Goal: Contribute content: Add original content to the website for others to see

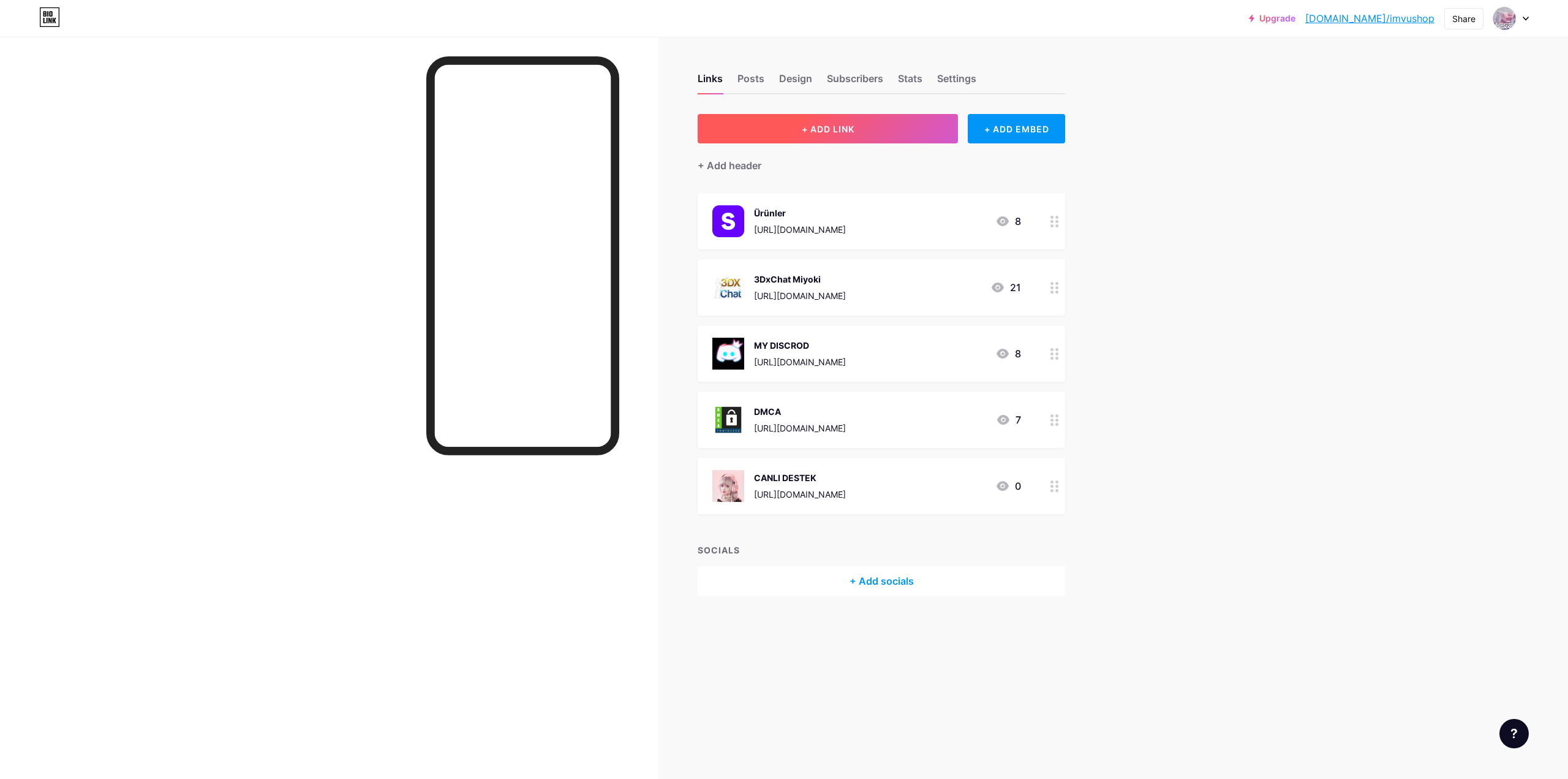
click at [937, 121] on button "+ ADD LINK" at bounding box center [827, 129] width 260 height 30
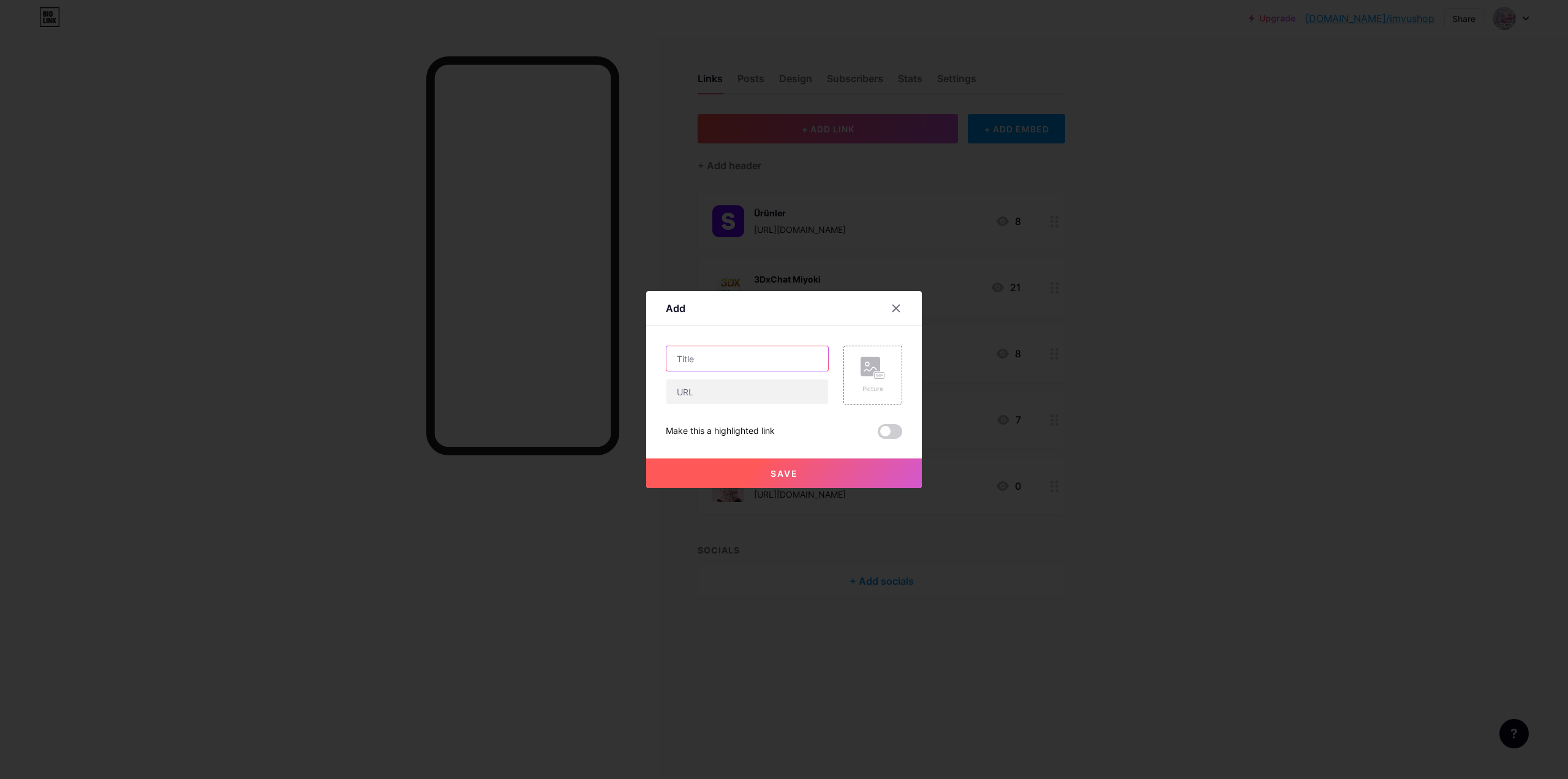
click at [724, 360] on input "text" at bounding box center [747, 358] width 162 height 24
paste input "selinsuyumi"
drag, startPoint x: 745, startPoint y: 357, endPoint x: 477, endPoint y: 325, distance: 269.9
click at [498, 323] on div "Add Content YouTube Play YouTube video without leaving your page. ADD Vimeo Pla…" at bounding box center [784, 390] width 1568 height 779
type input "Instagram"
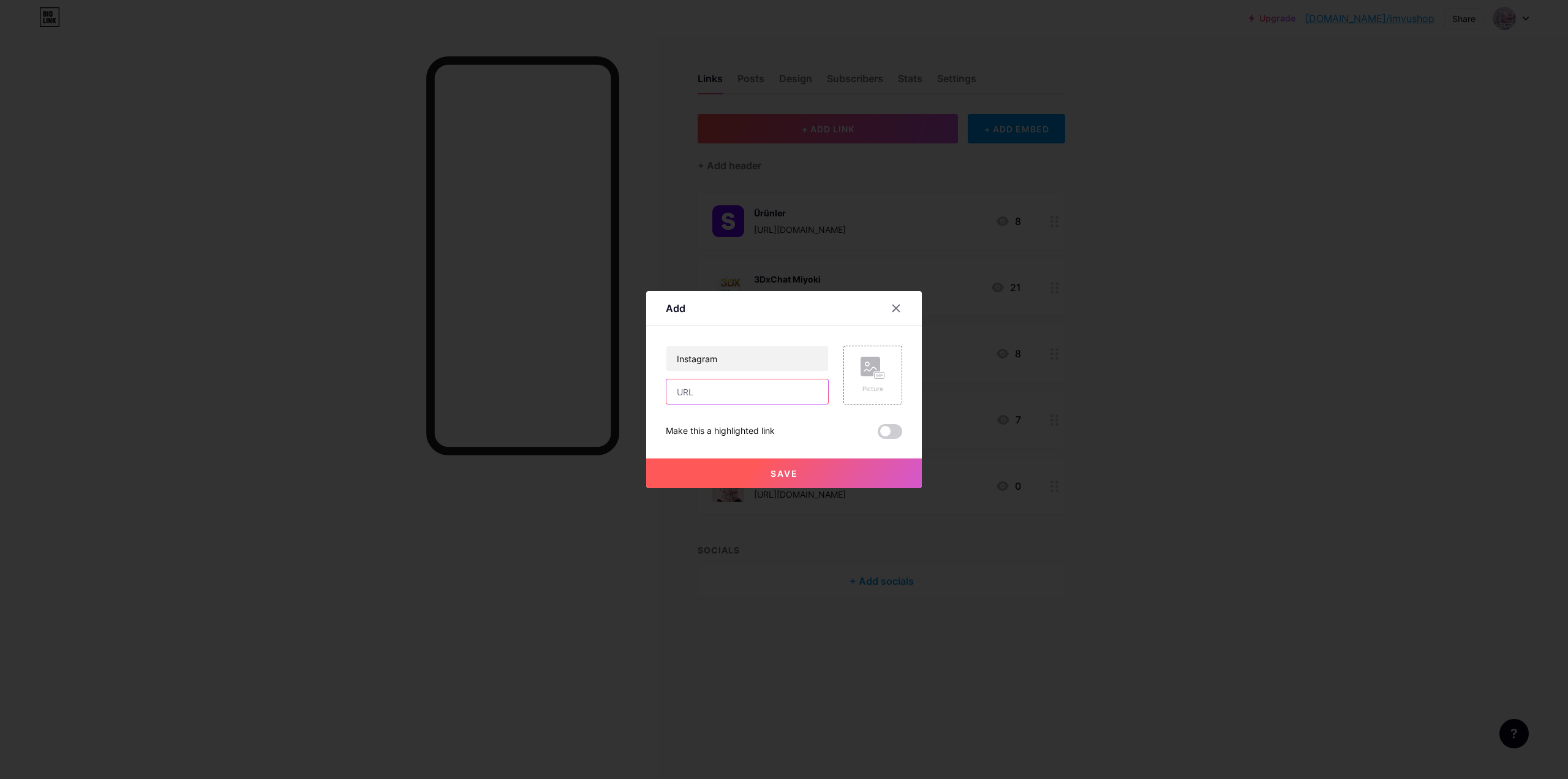
click at [678, 393] on input "text" at bounding box center [747, 391] width 162 height 24
paste input "selinsuyumi"
drag, startPoint x: 734, startPoint y: 393, endPoint x: 547, endPoint y: 367, distance: 188.8
click at [547, 369] on div "Add Content YouTube Play YouTube video without leaving your page. ADD Vimeo Pla…" at bounding box center [784, 390] width 1568 height 779
paste input "[URL][DOMAIN_NAME]"
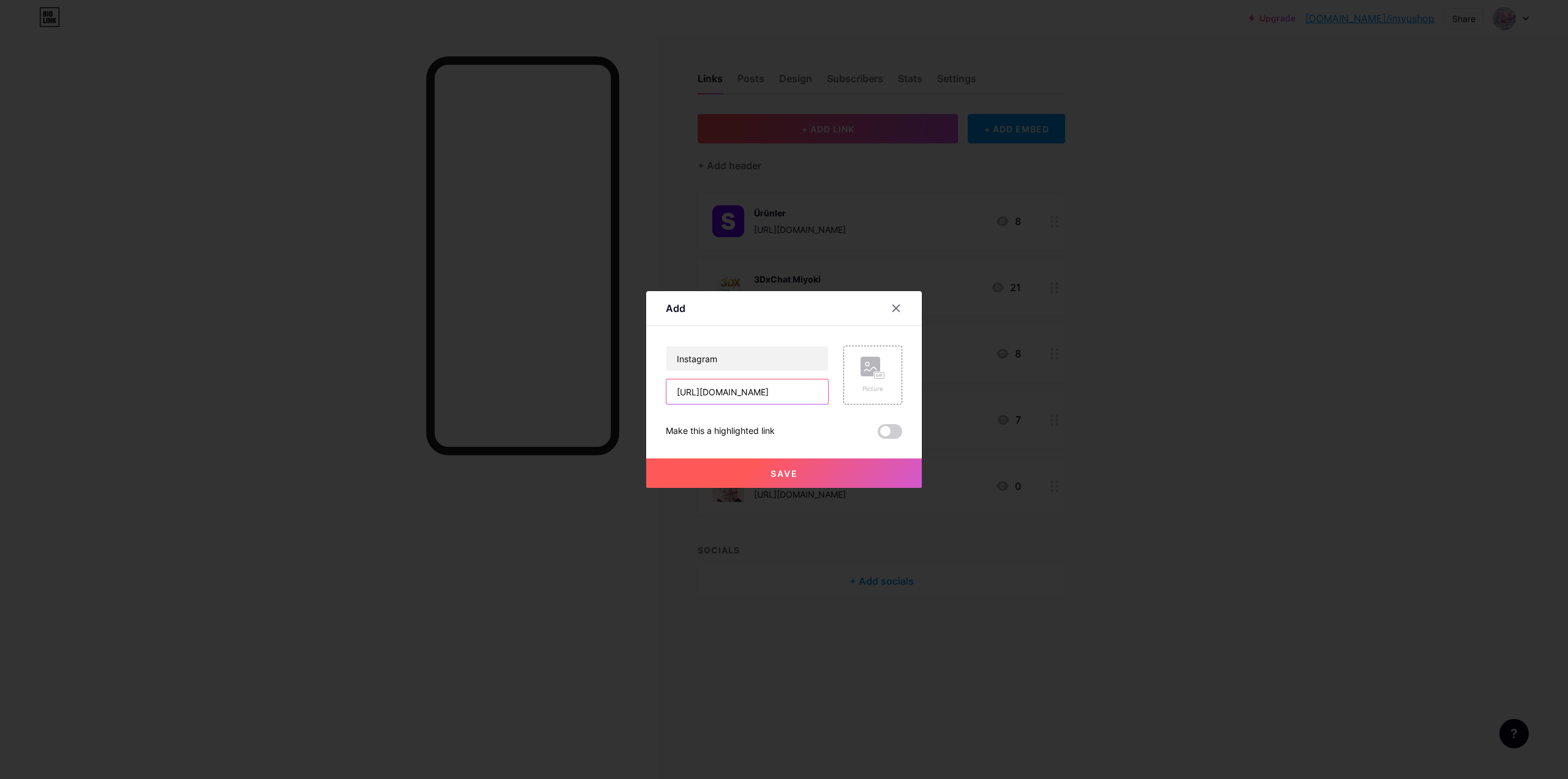
drag, startPoint x: 747, startPoint y: 391, endPoint x: 540, endPoint y: 376, distance: 207.5
click at [540, 376] on div "Add Content YouTube Play YouTube video without leaving your page. ADD Vimeo Pla…" at bounding box center [784, 390] width 1568 height 779
type input "[URL][DOMAIN_NAME]"
click at [871, 376] on rect at bounding box center [871, 367] width 20 height 20
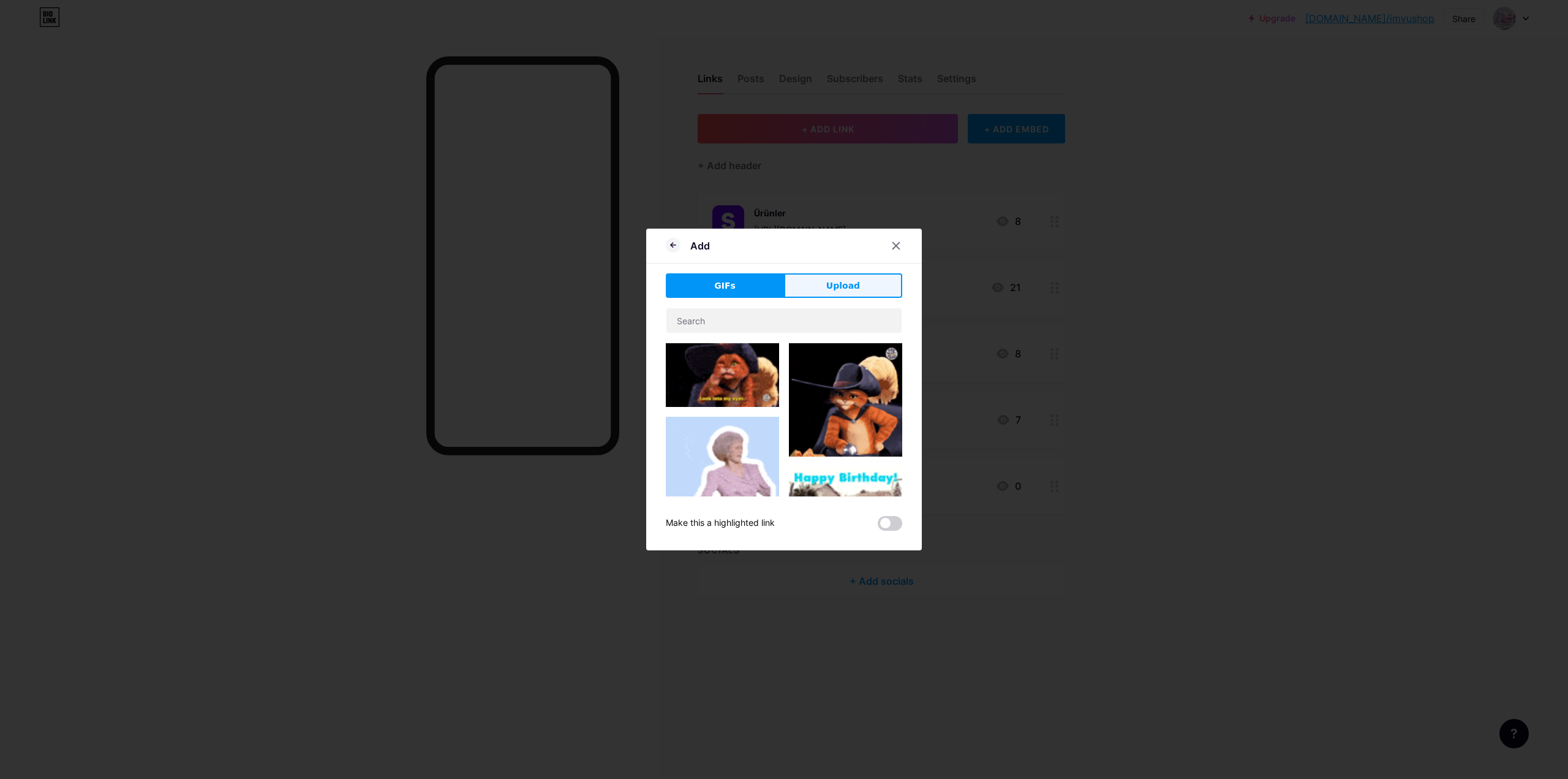
click at [836, 292] on button "Upload" at bounding box center [843, 285] width 118 height 24
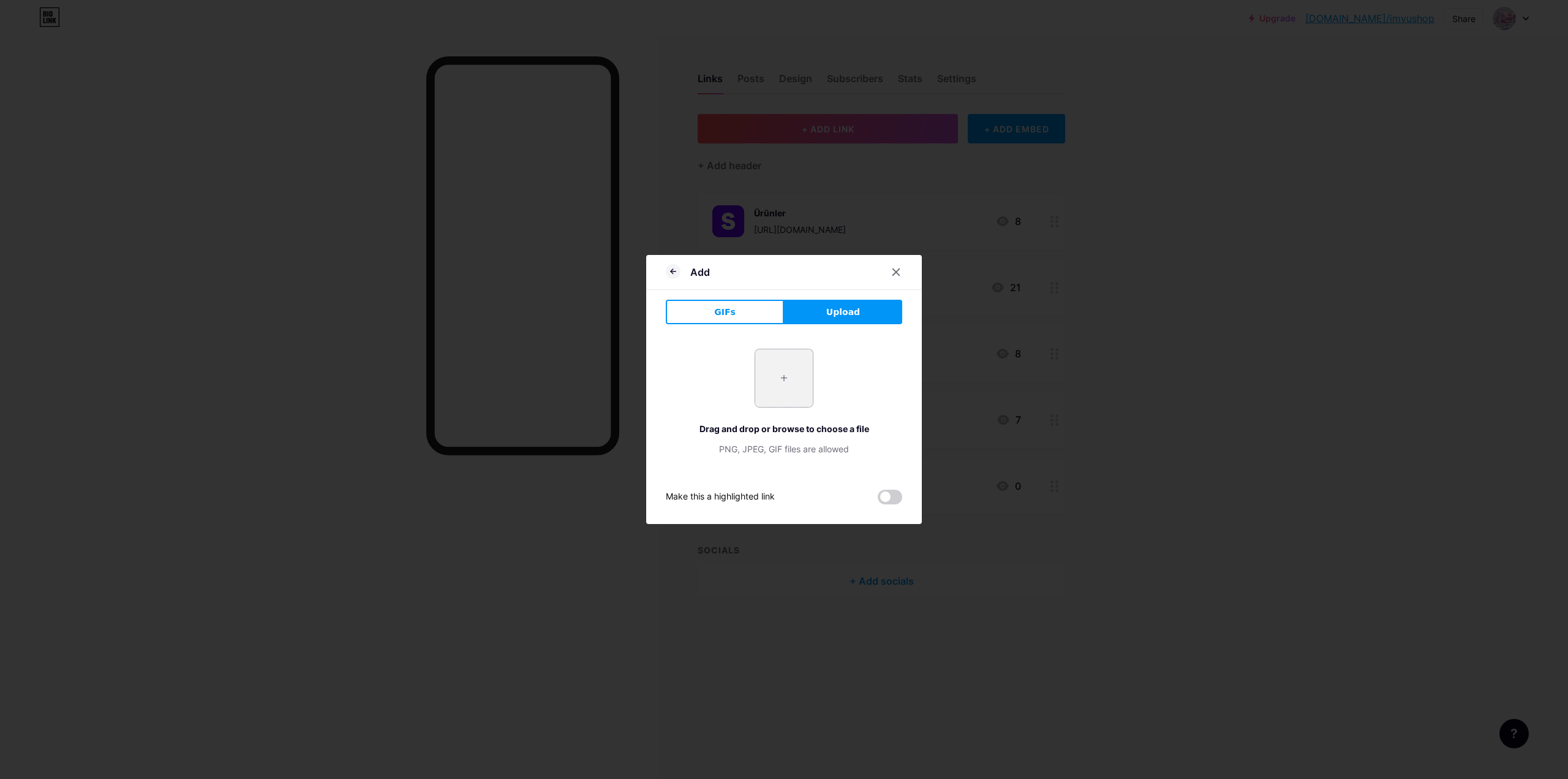
click at [768, 363] on input "file" at bounding box center [784, 378] width 58 height 58
type input "C:\fakepath\[DOMAIN_NAME] (3).png"
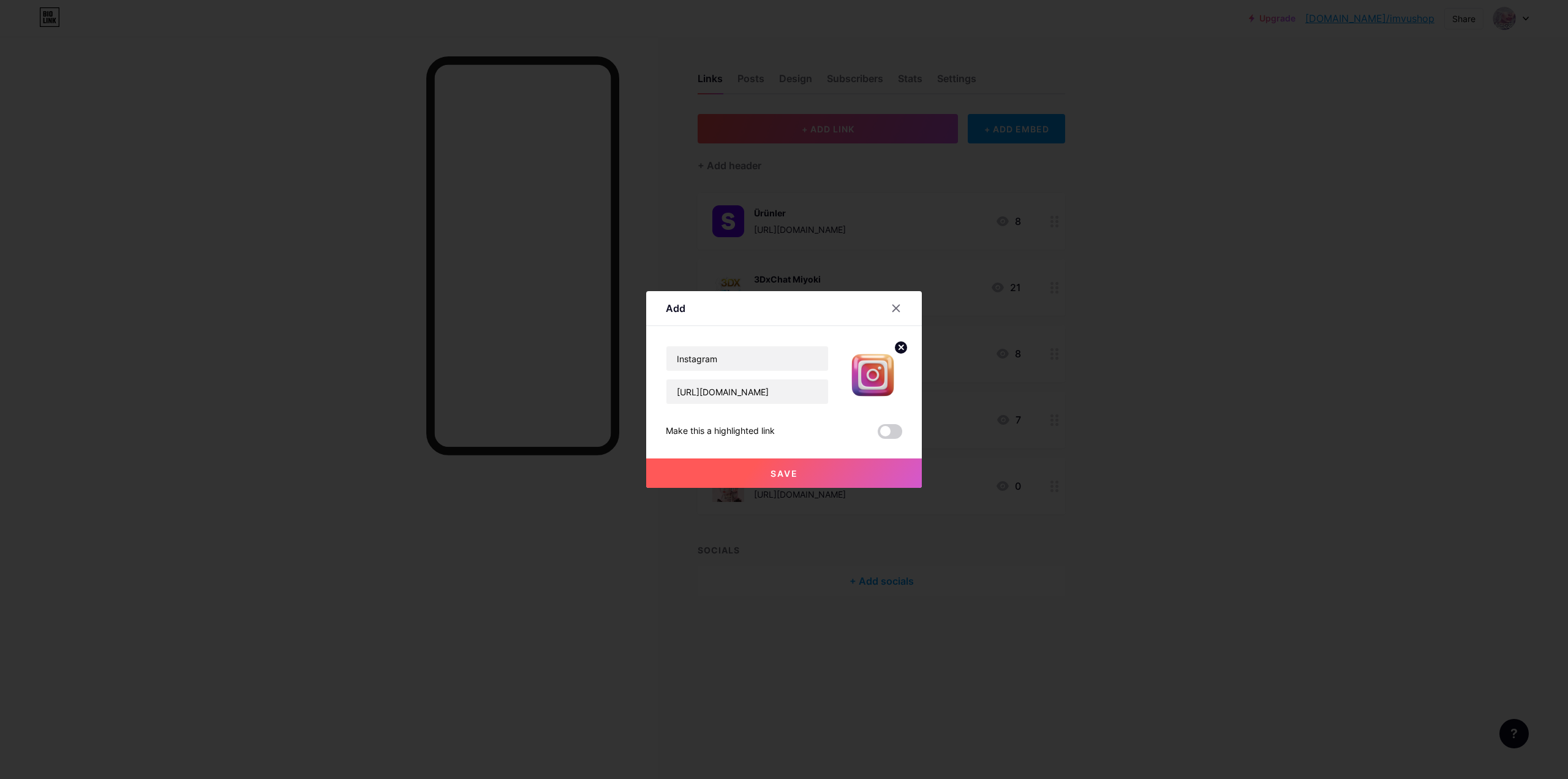
click at [825, 473] on button "Save" at bounding box center [784, 473] width 276 height 30
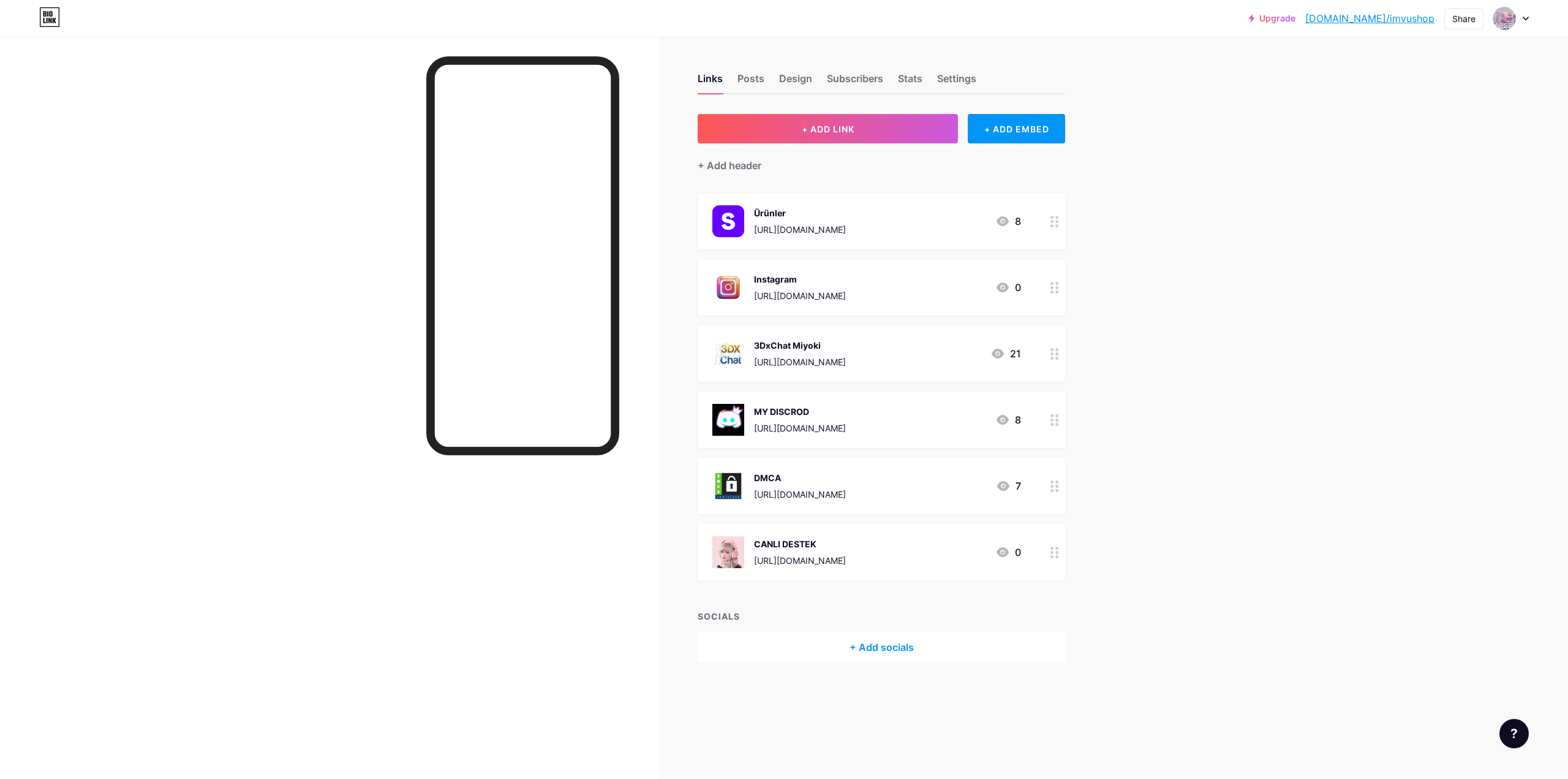
click at [1234, 266] on div "Upgrade [DOMAIN_NAME]/imvush... [DOMAIN_NAME]/imvushop Share Switch accounts IM…" at bounding box center [784, 390] width 1568 height 779
click at [838, 341] on div "3DxChat Miyoki" at bounding box center [800, 346] width 92 height 13
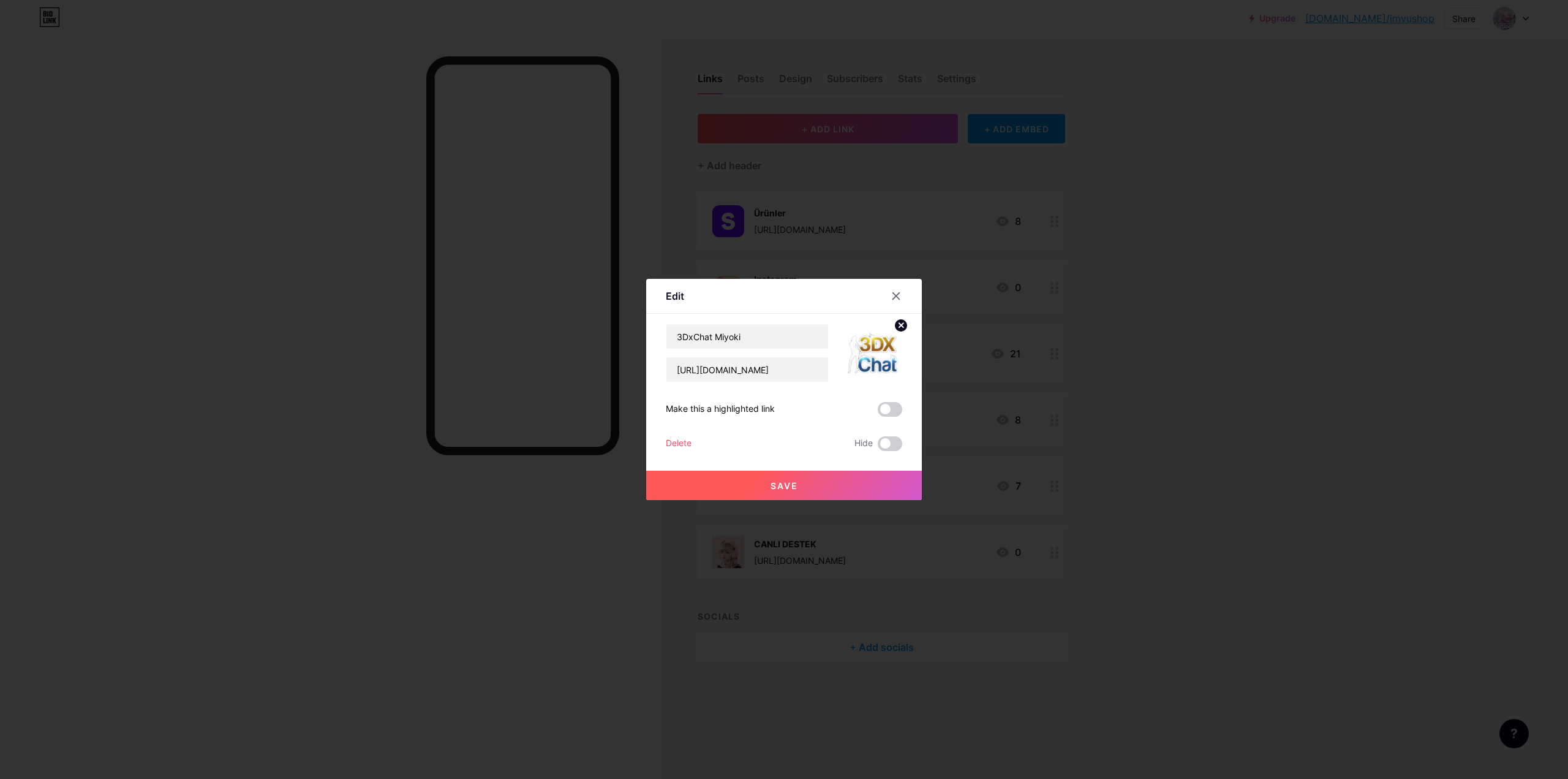
click at [1098, 333] on div at bounding box center [784, 390] width 1568 height 779
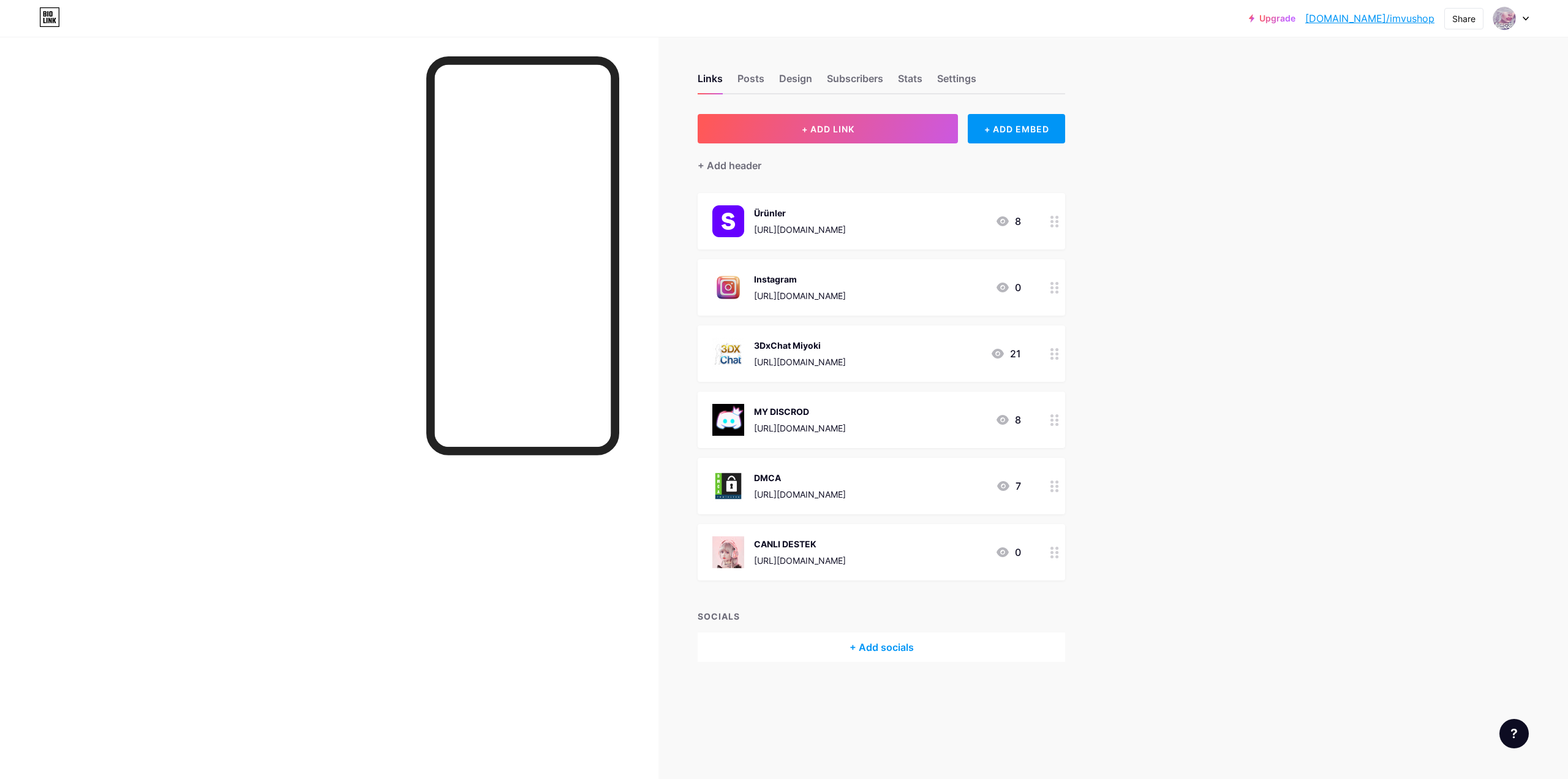
click at [1051, 357] on circle at bounding box center [1052, 358] width 3 height 3
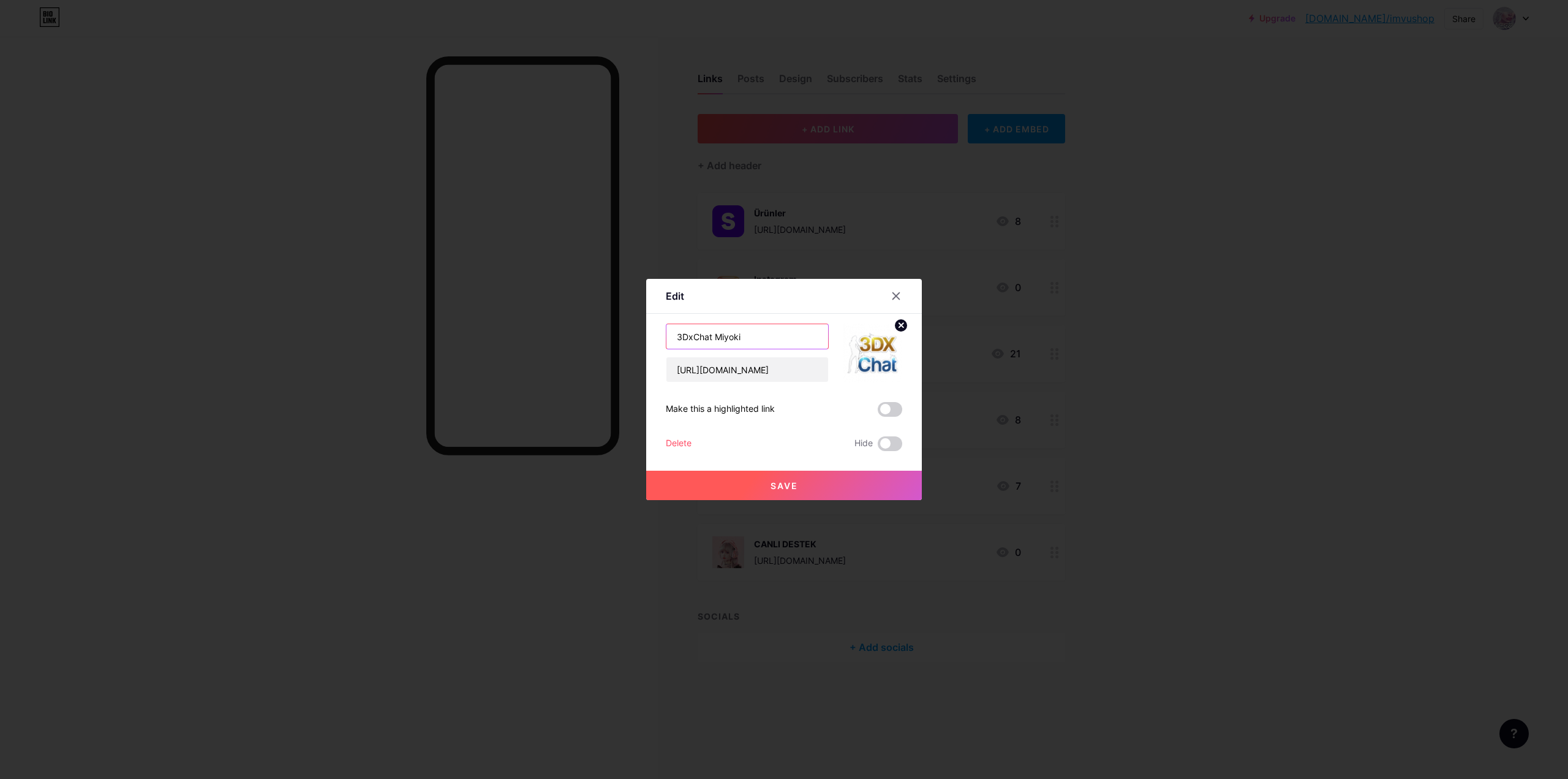
drag, startPoint x: 716, startPoint y: 336, endPoint x: 798, endPoint y: 329, distance: 82.3
click at [795, 330] on input "3DxChat Miyoki" at bounding box center [747, 336] width 162 height 24
drag, startPoint x: 716, startPoint y: 341, endPoint x: 829, endPoint y: 346, distance: 113.1
click at [829, 346] on div "3DxChat Vishnya https://hizliresim.com/p6n4ltr" at bounding box center [784, 353] width 237 height 59
type input "3DxChat Vishnya"
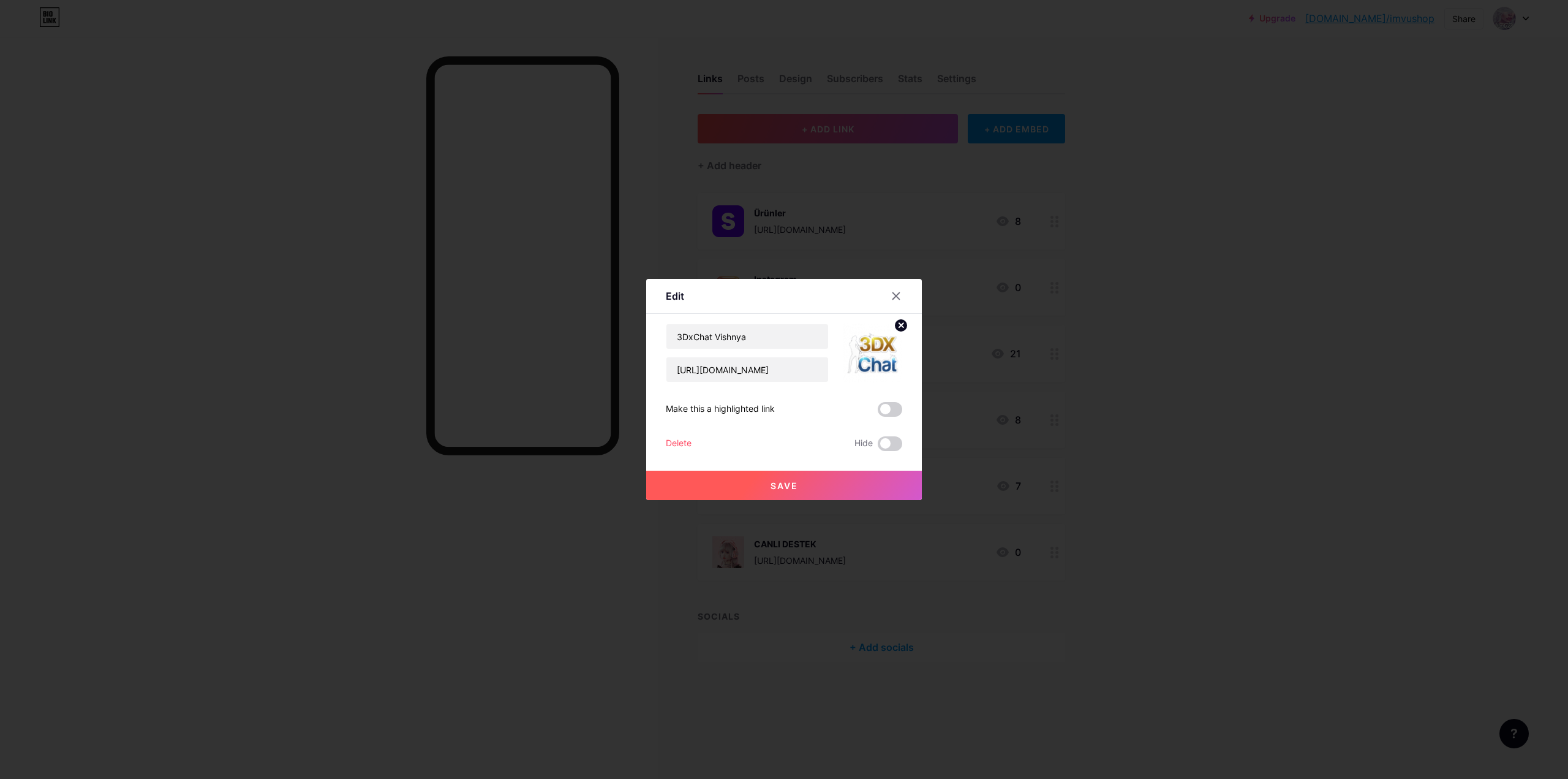
click at [791, 484] on span "Save" at bounding box center [785, 486] width 28 height 10
